Goal: Transaction & Acquisition: Purchase product/service

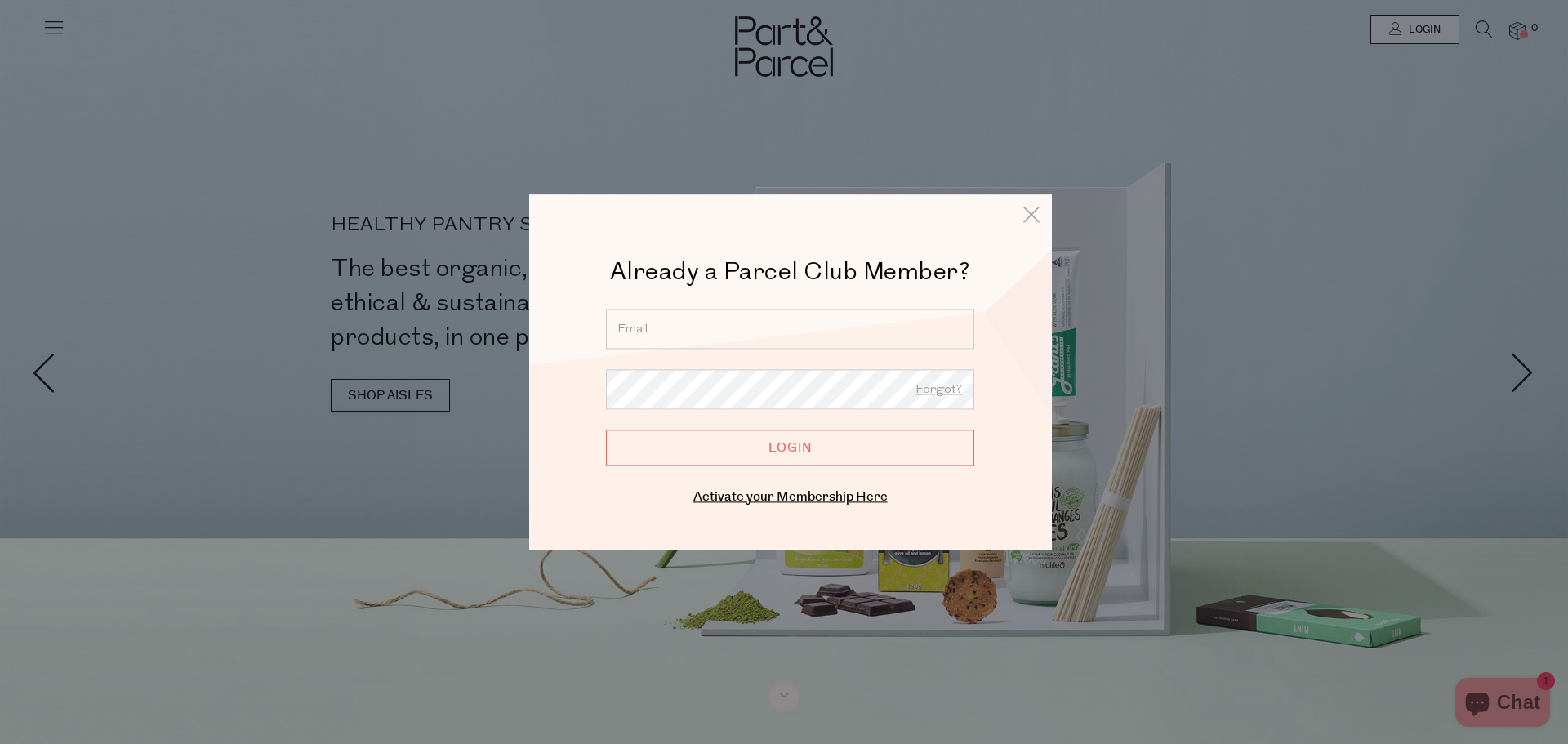
type input "chloe_168@hotmail.com"
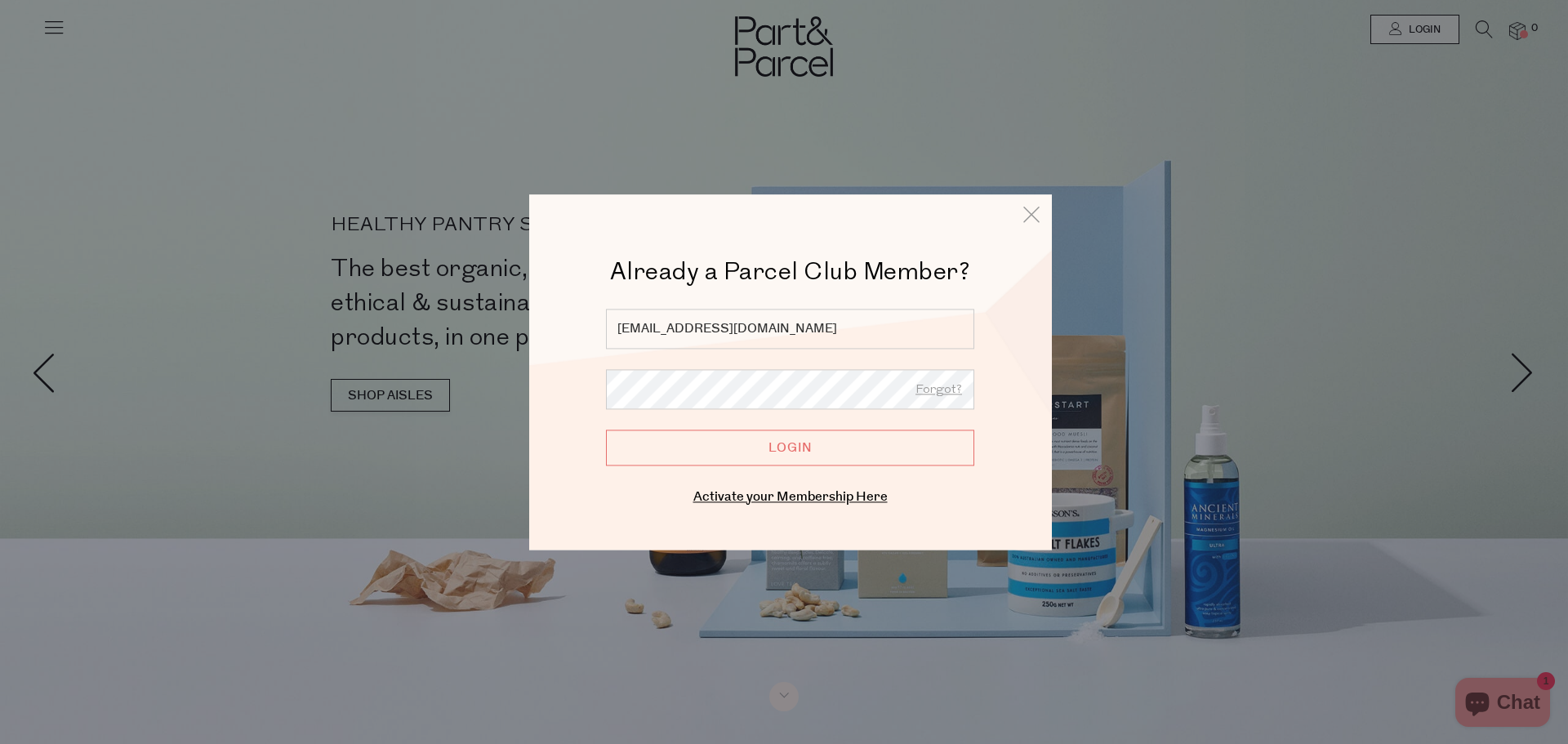
click at [606, 429] on input "Login" at bounding box center [790, 447] width 369 height 36
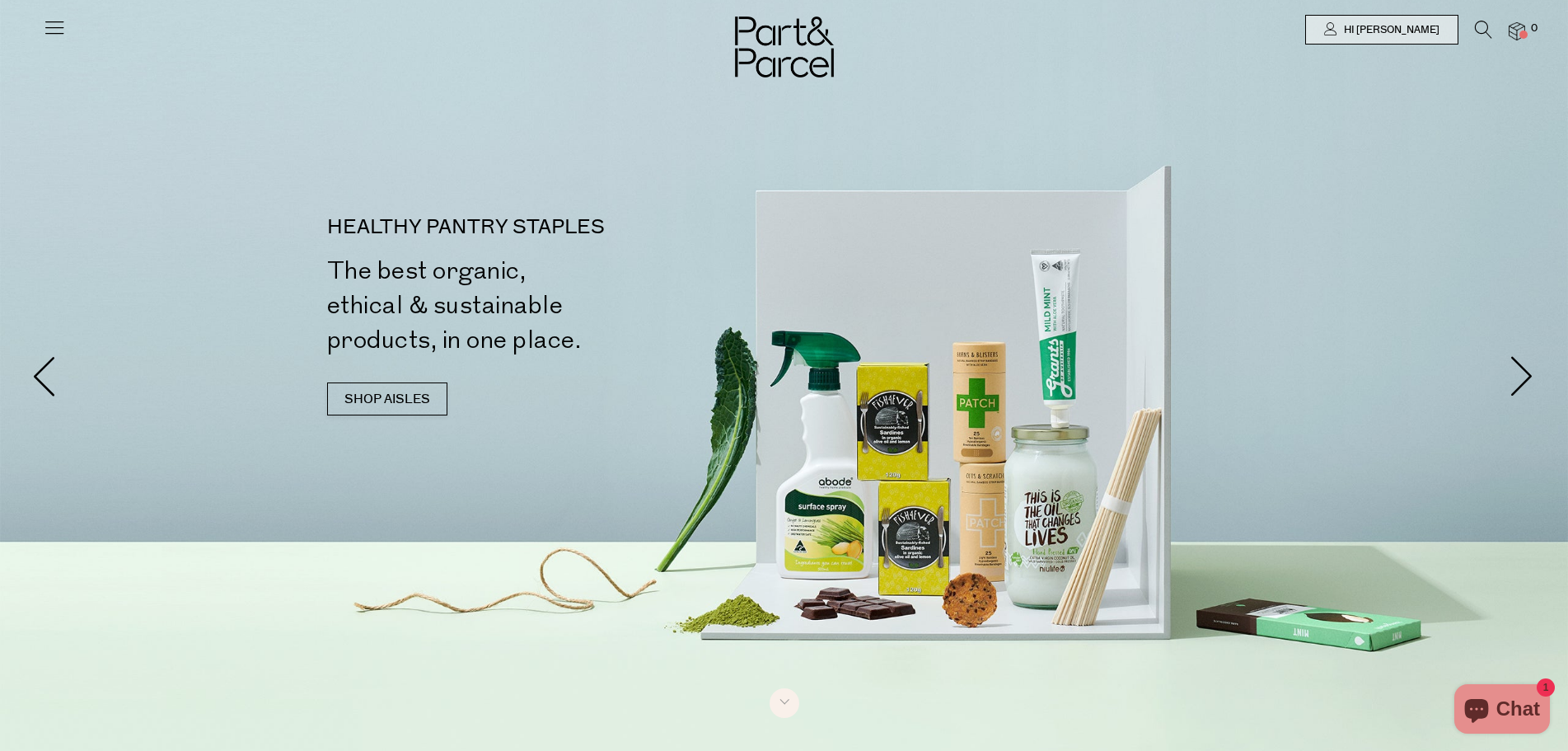
click at [47, 39] on link at bounding box center [54, 35] width 23 height 17
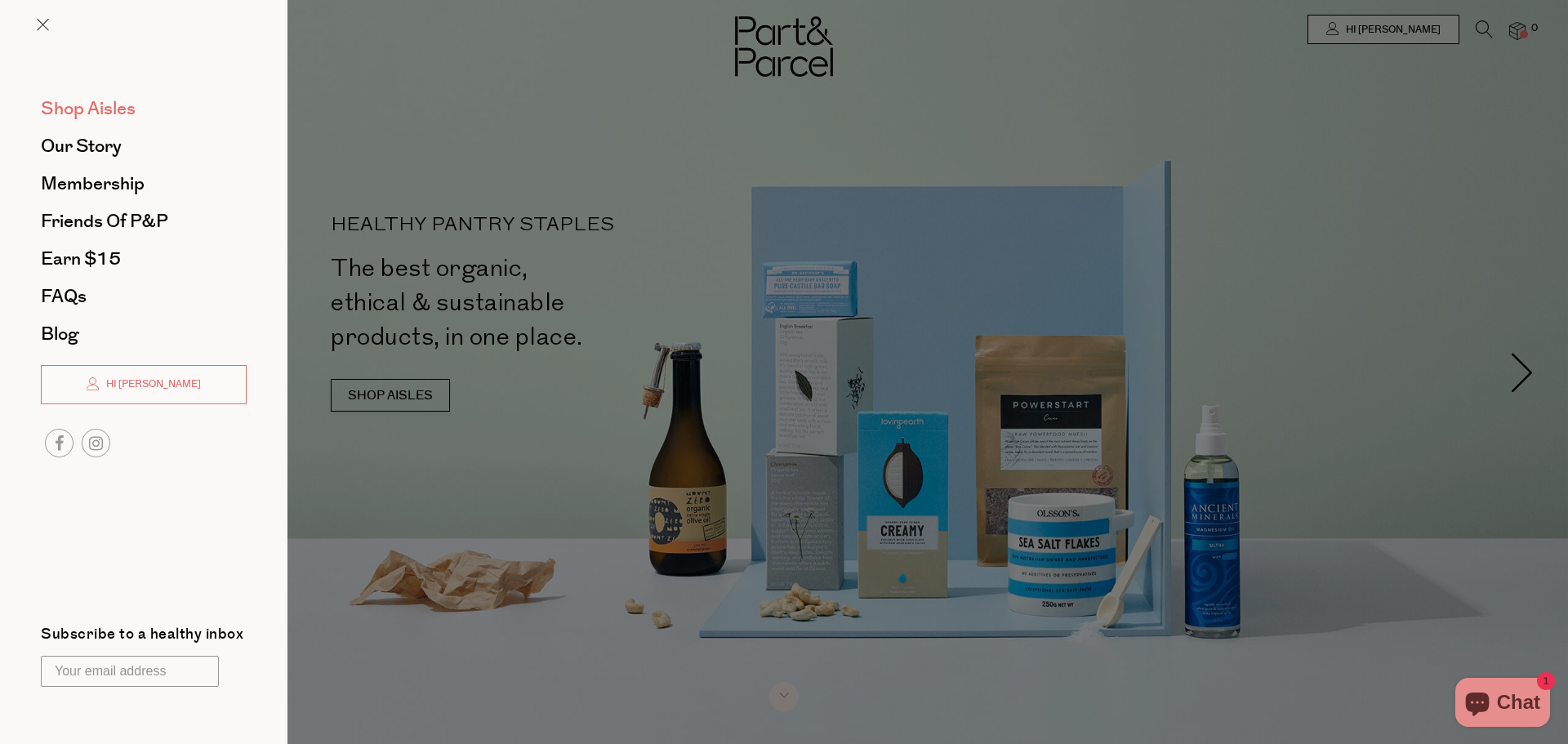
click at [109, 108] on span "Shop Aisles" at bounding box center [88, 109] width 95 height 27
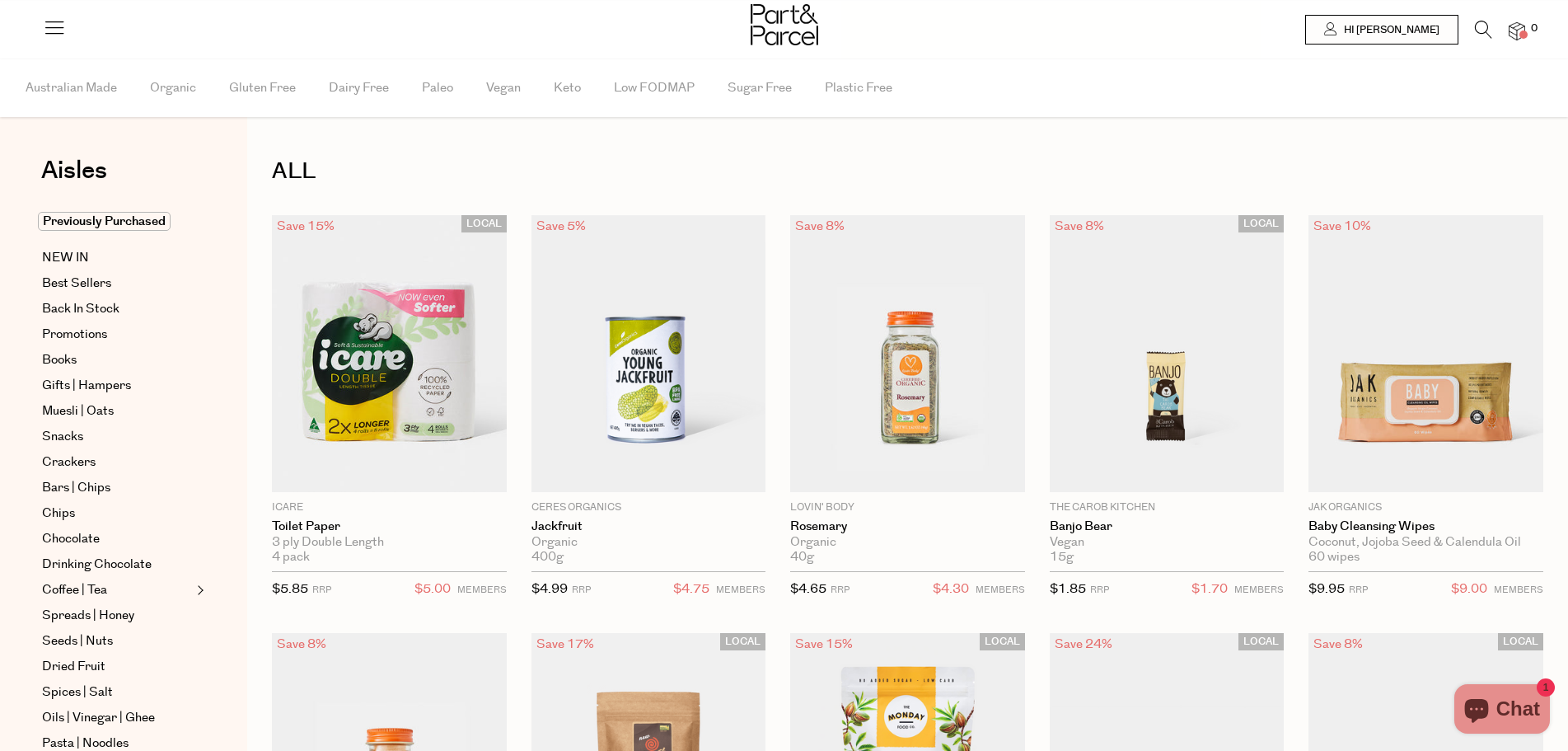
click at [75, 247] on ul "Previously Purchased NEW IN Best Sellers Back In Stock Promotions Books Gifts |…" at bounding box center [123, 660] width 176 height 899
click at [81, 256] on span "NEW IN" at bounding box center [66, 257] width 47 height 20
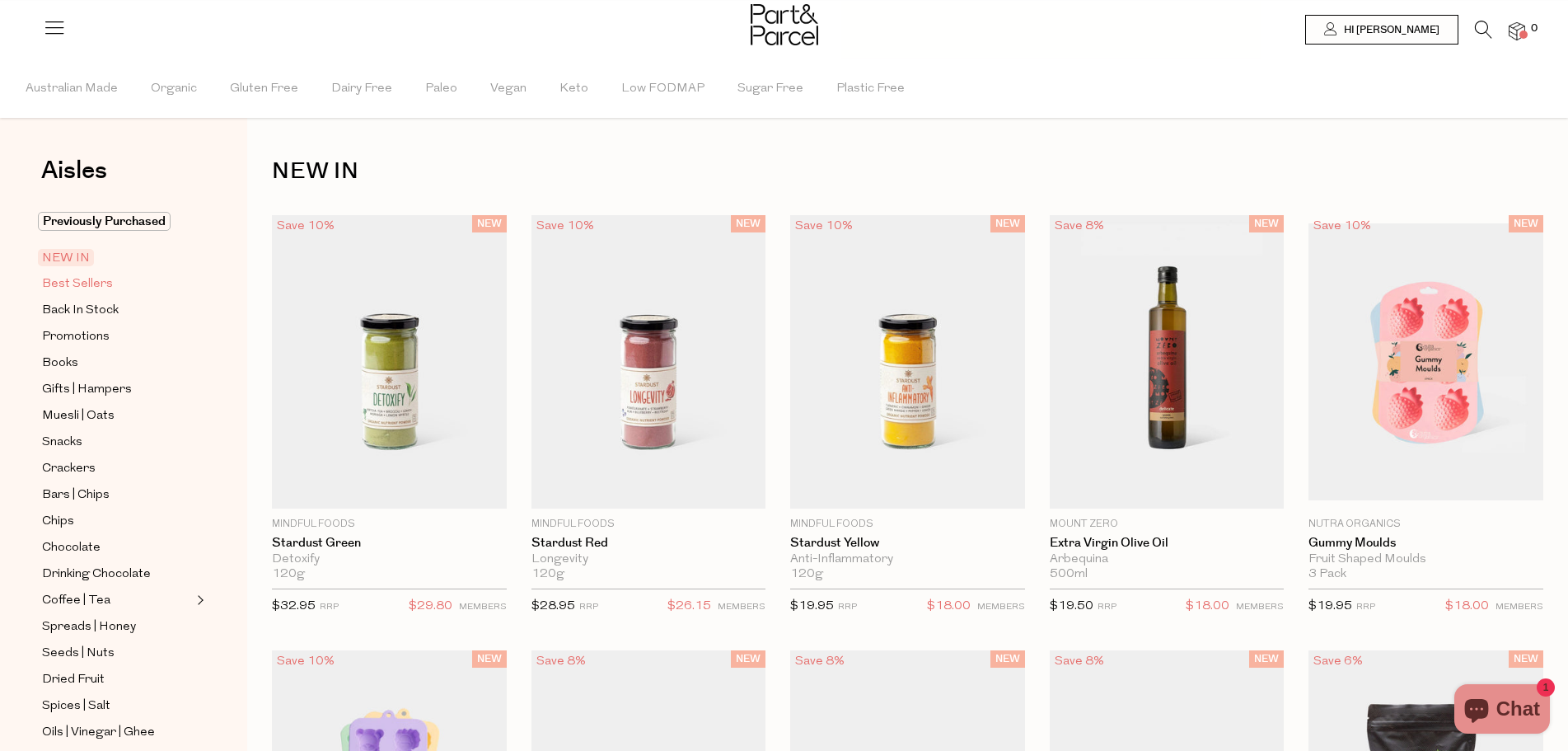
click at [61, 283] on span "Best Sellers" at bounding box center [78, 284] width 71 height 20
